Goal: Task Accomplishment & Management: Manage account settings

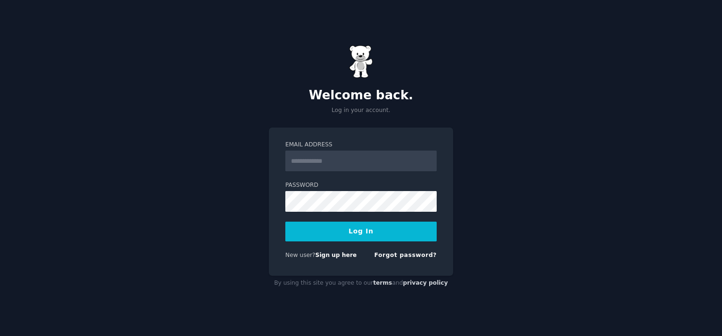
click at [306, 161] on input "Email Address" at bounding box center [360, 160] width 151 height 21
type input "**********"
click at [382, 236] on button "Log In" at bounding box center [360, 231] width 151 height 20
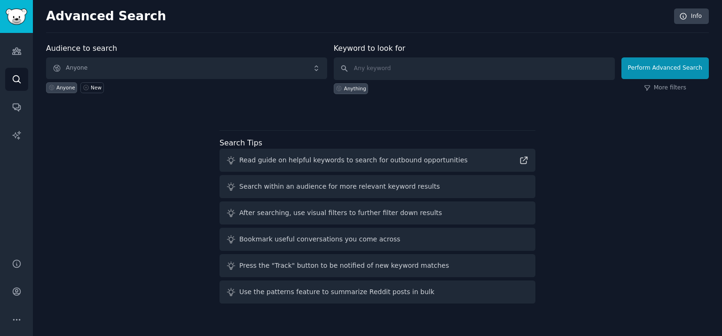
click at [534, 133] on div "Search Tips Read guide on helpful keywords to search for outbound opportunities…" at bounding box center [378, 216] width 316 height 173
